Goal: Download file/media

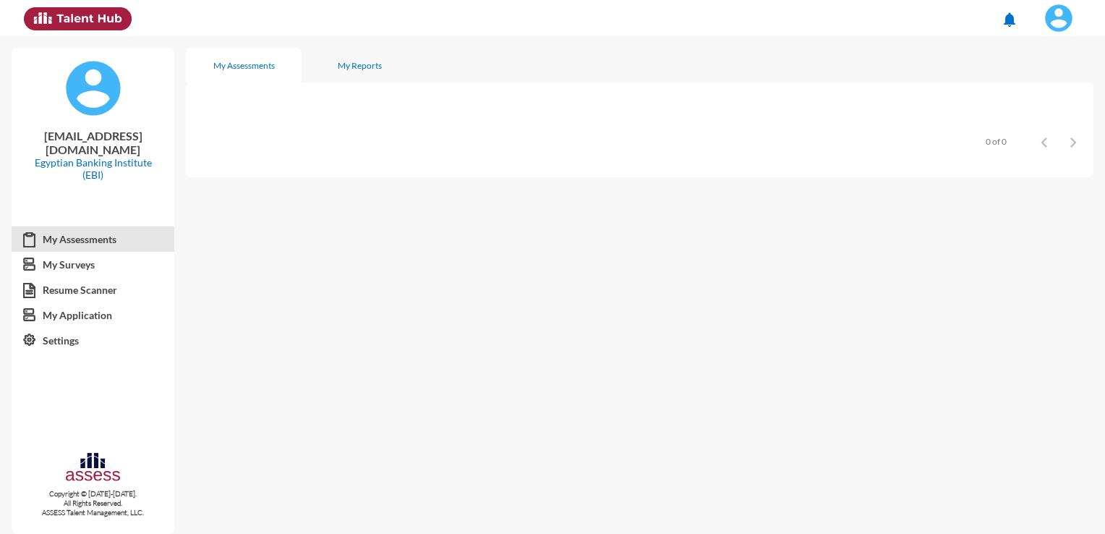
click at [1063, 24] on img at bounding box center [1059, 18] width 29 height 29
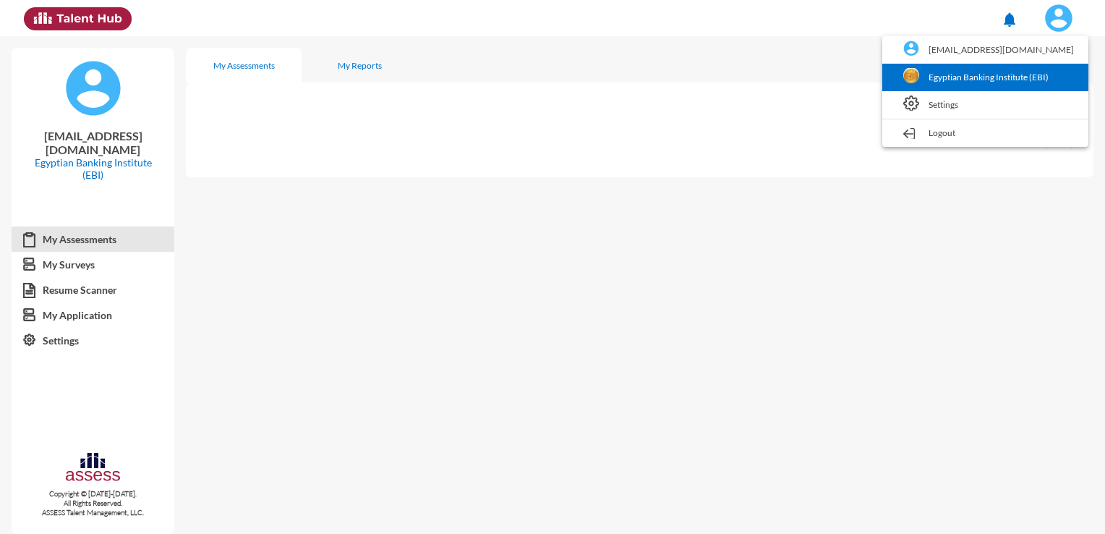
click at [1024, 73] on link "Egyptian Banking Institute (EBI)" at bounding box center [986, 77] width 192 height 27
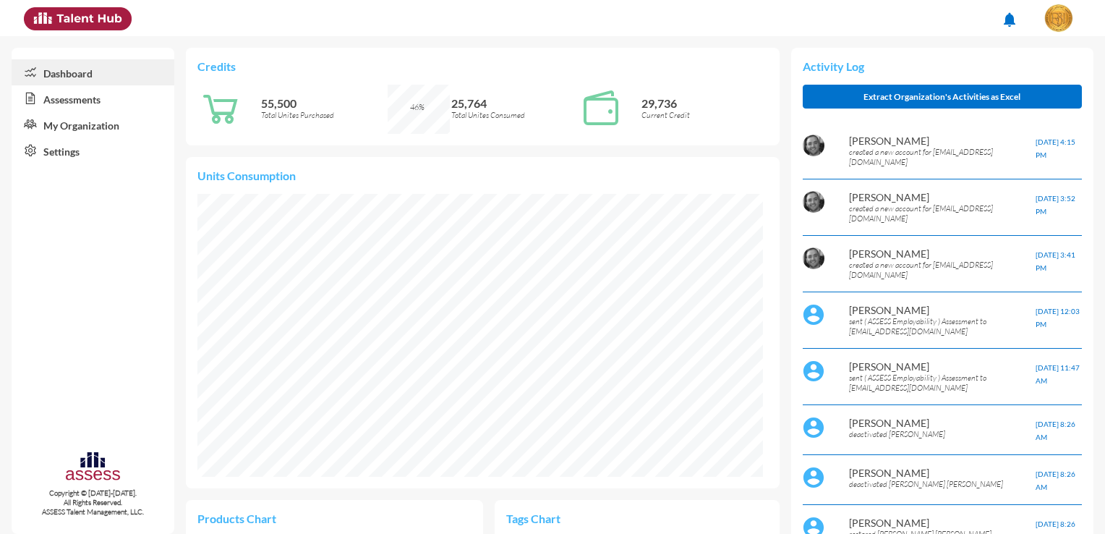
scroll to position [129, 260]
click at [75, 102] on link "Assessments" at bounding box center [93, 98] width 163 height 26
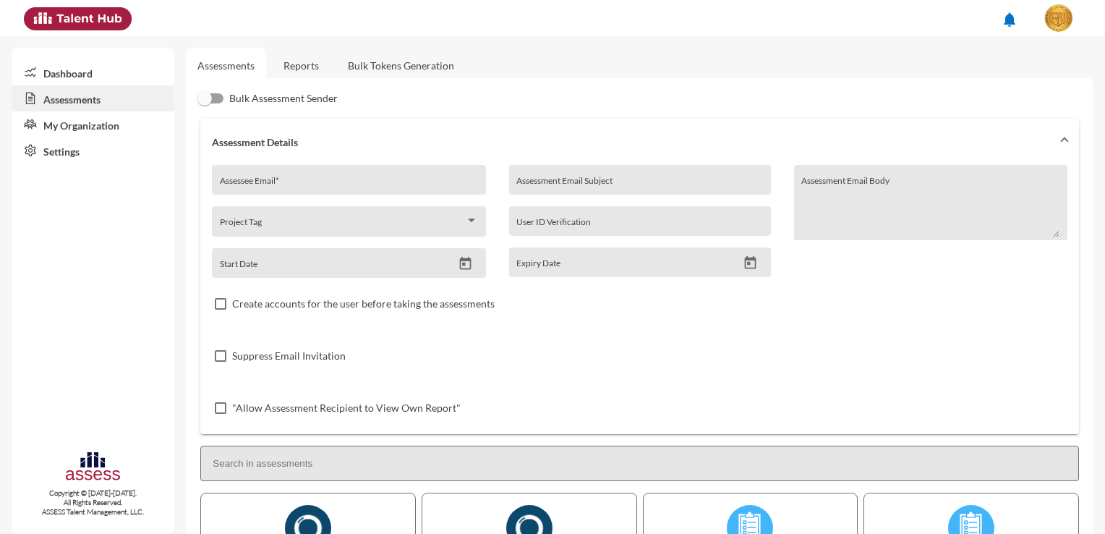
click at [286, 64] on link "Reports" at bounding box center [301, 65] width 59 height 35
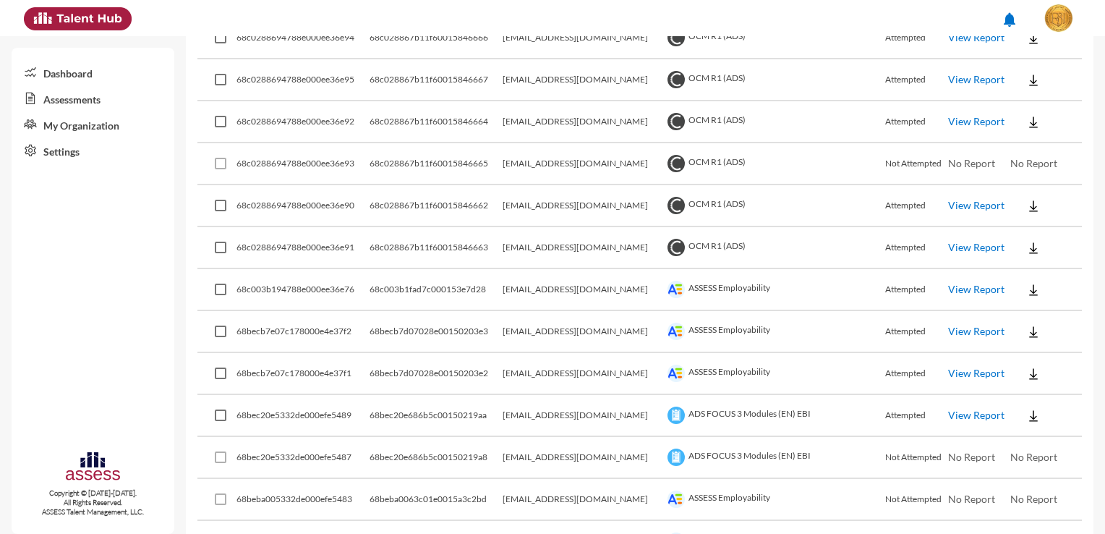
scroll to position [3111, 0]
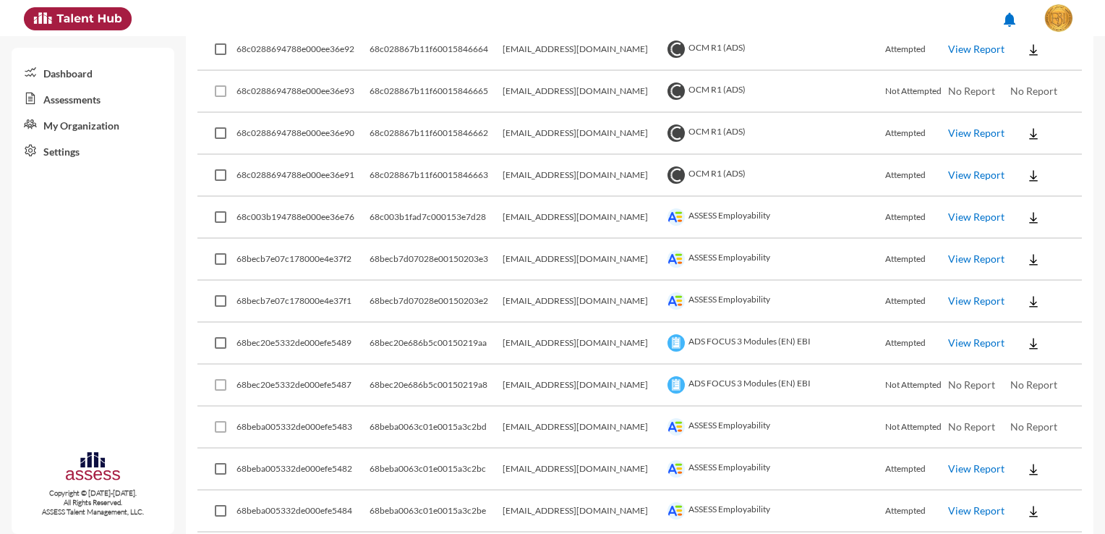
click at [1027, 211] on img at bounding box center [1034, 218] width 14 height 14
click at [1031, 228] on button "Employability / EN" at bounding box center [1051, 223] width 109 height 27
click at [1027, 252] on img at bounding box center [1034, 259] width 14 height 14
click at [1024, 264] on button "Employability / EN" at bounding box center [1051, 265] width 109 height 27
click at [1027, 294] on img at bounding box center [1034, 301] width 14 height 14
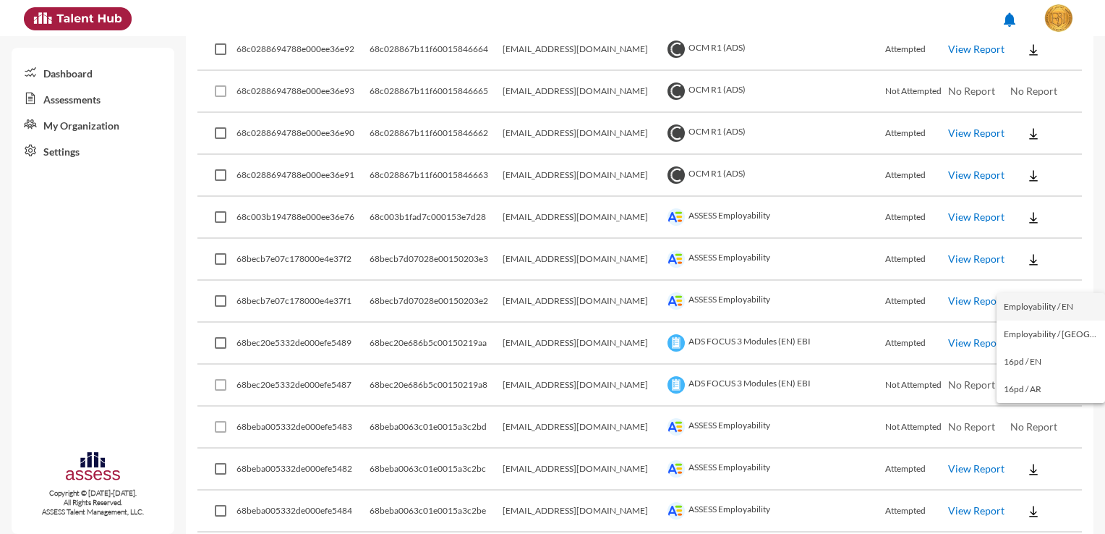
click at [1020, 309] on button "Employability / EN" at bounding box center [1051, 306] width 109 height 27
